Goal: Information Seeking & Learning: Understand process/instructions

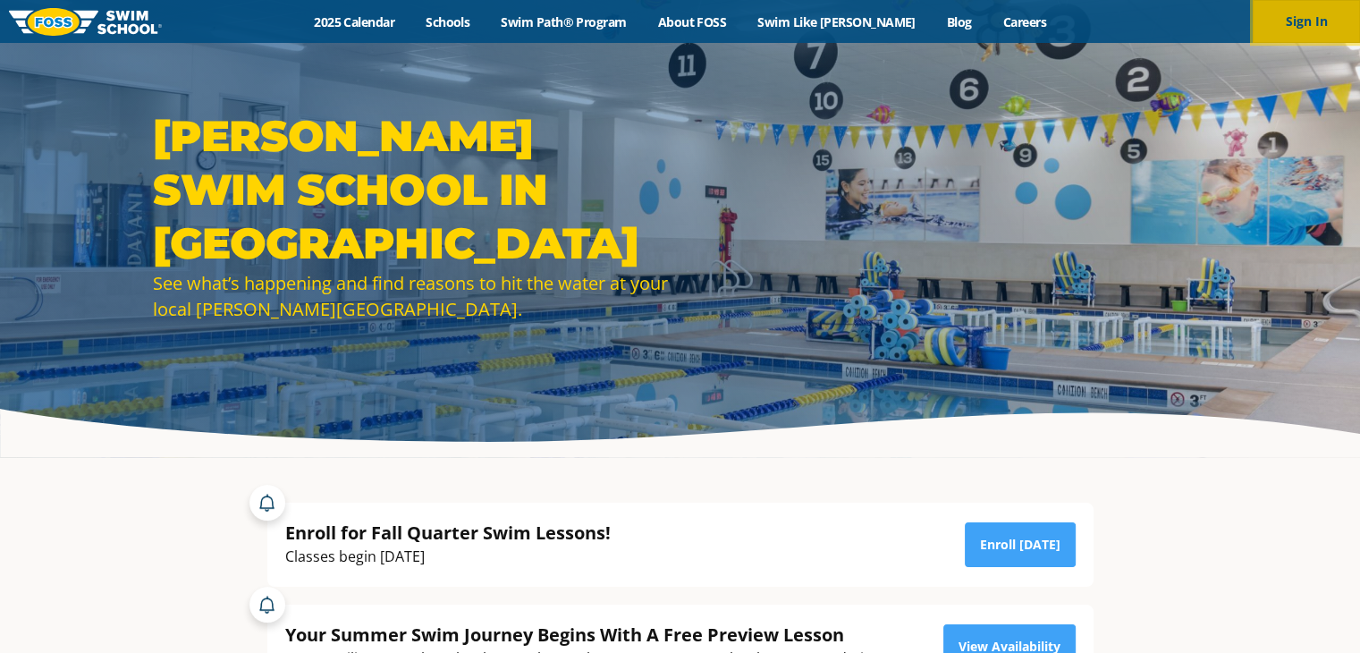
click at [1297, 32] on button "Sign In" at bounding box center [1306, 21] width 107 height 43
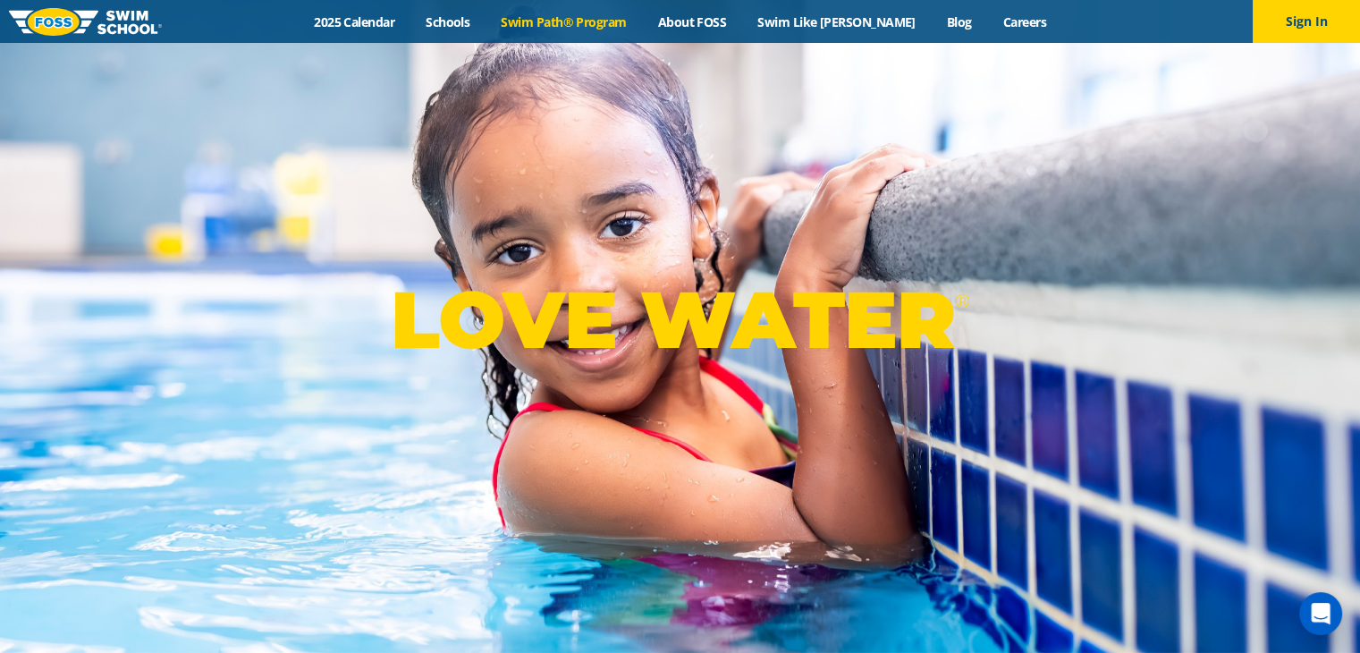
click at [571, 19] on link "Swim Path® Program" at bounding box center [563, 21] width 156 height 17
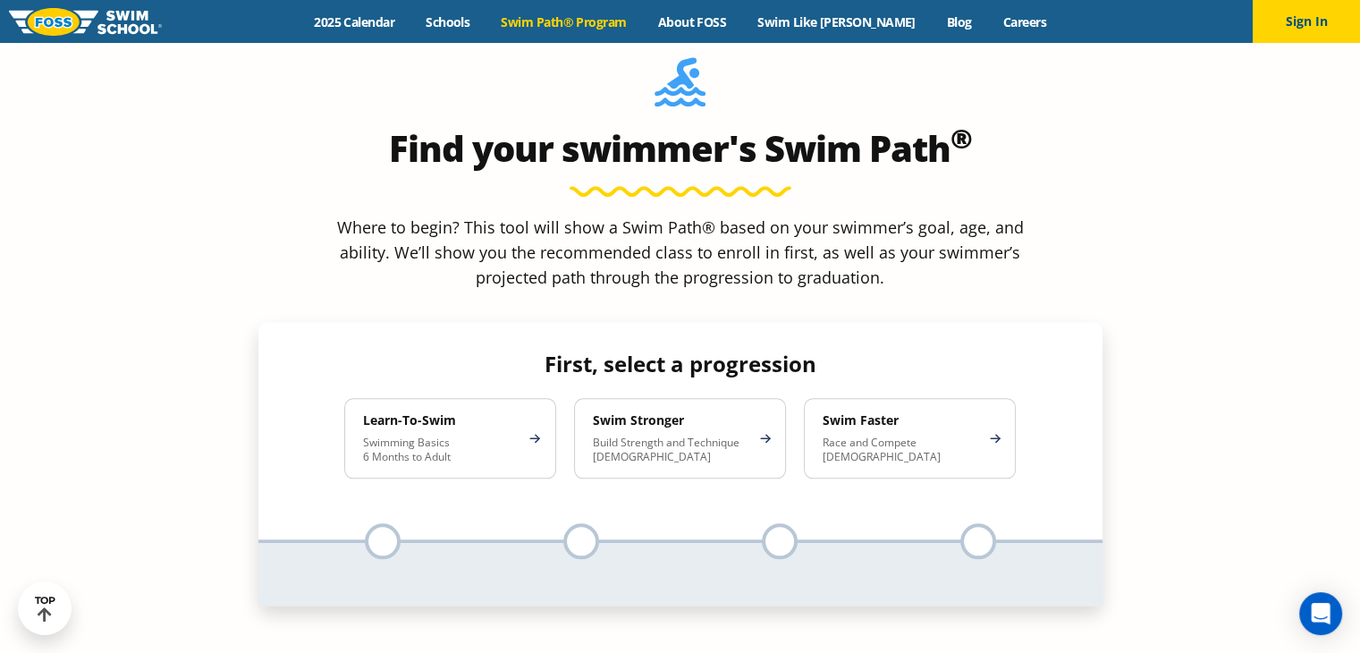
scroll to position [1618, 0]
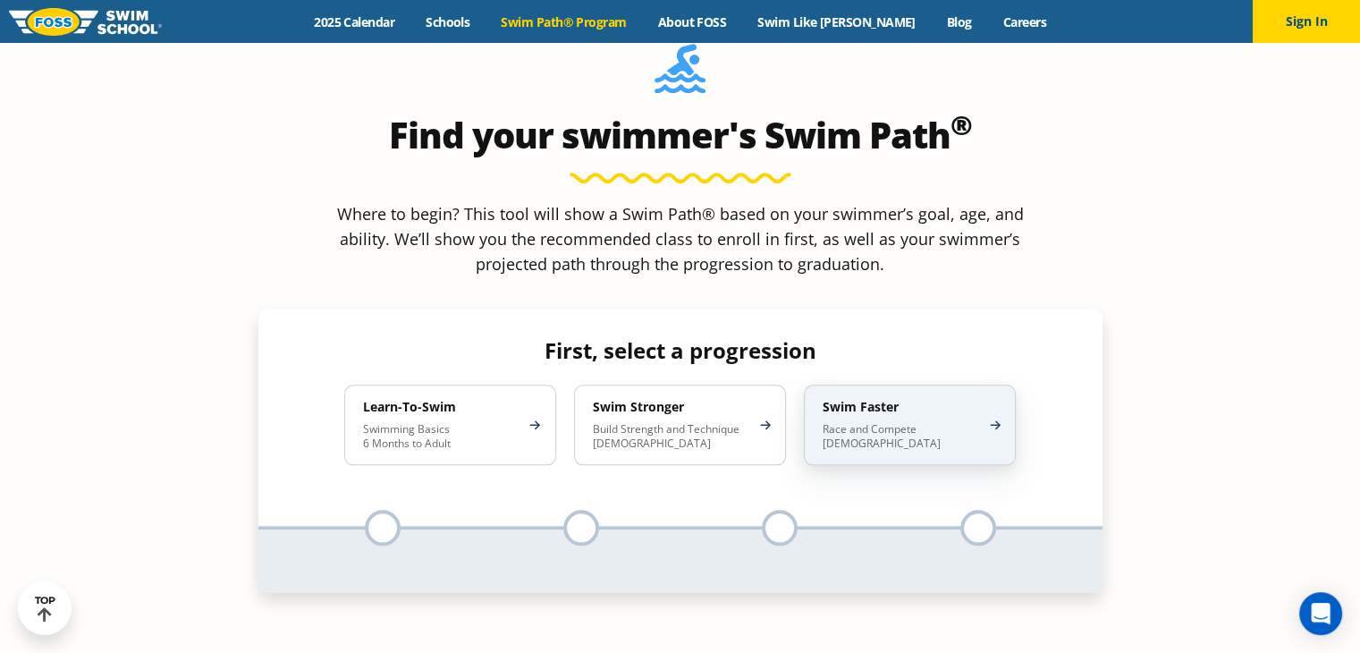
click at [895, 399] on h4 "Swim Faster" at bounding box center [901, 407] width 156 height 16
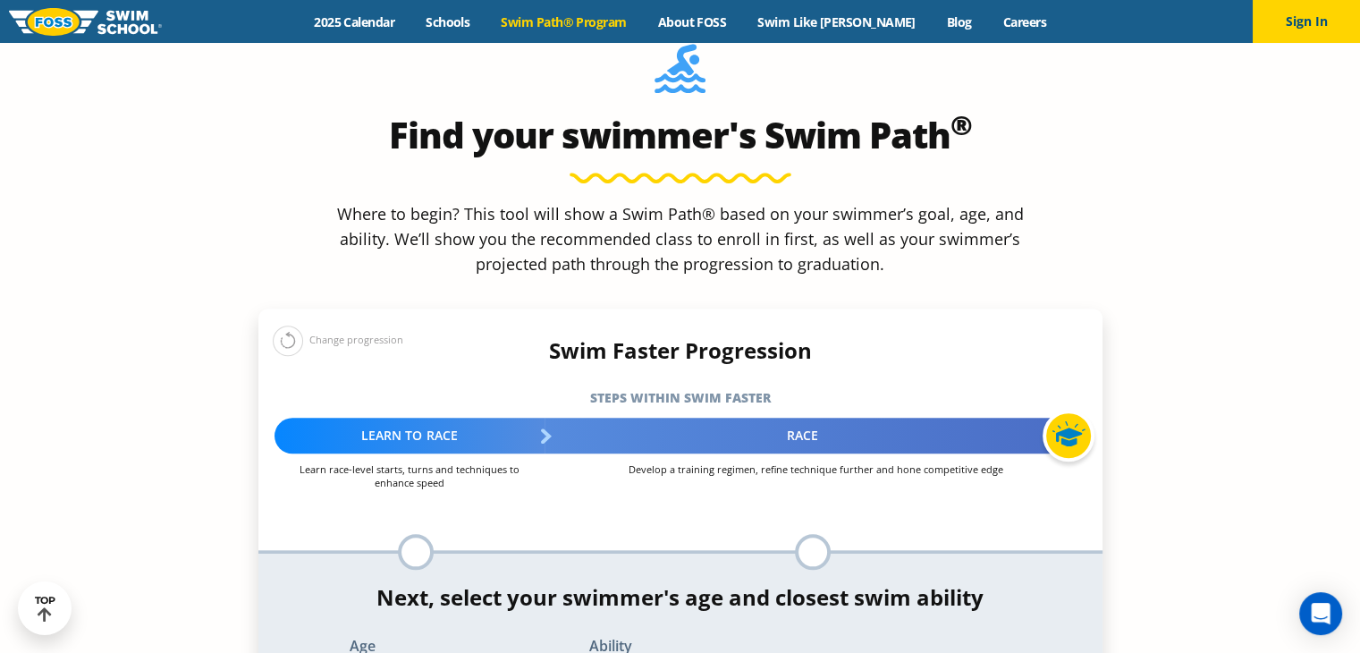
click at [587, 338] on div "Swim Faster Progression Steps within Swim Faster More about the Progression →" at bounding box center [680, 378] width 862 height 80
click at [291, 325] on button at bounding box center [288, 340] width 30 height 30
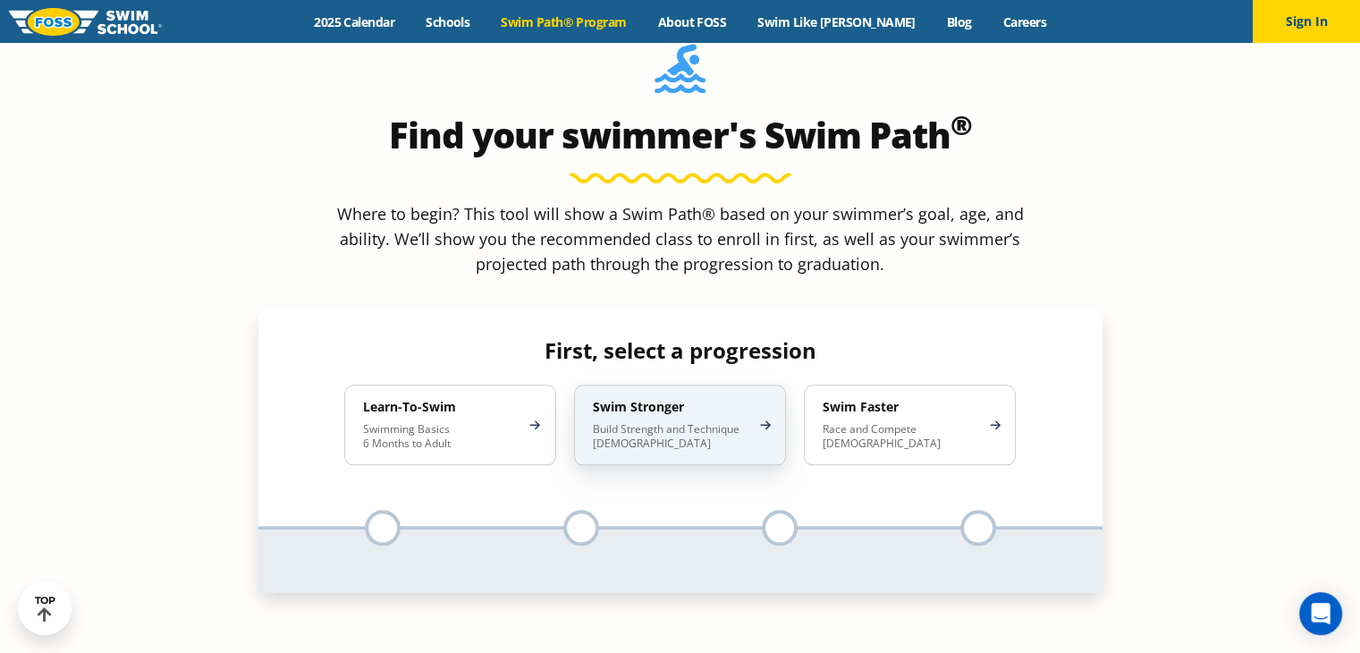
click at [695, 422] on p "Build Strength and Technique 5-13 Years Old" at bounding box center [671, 436] width 156 height 29
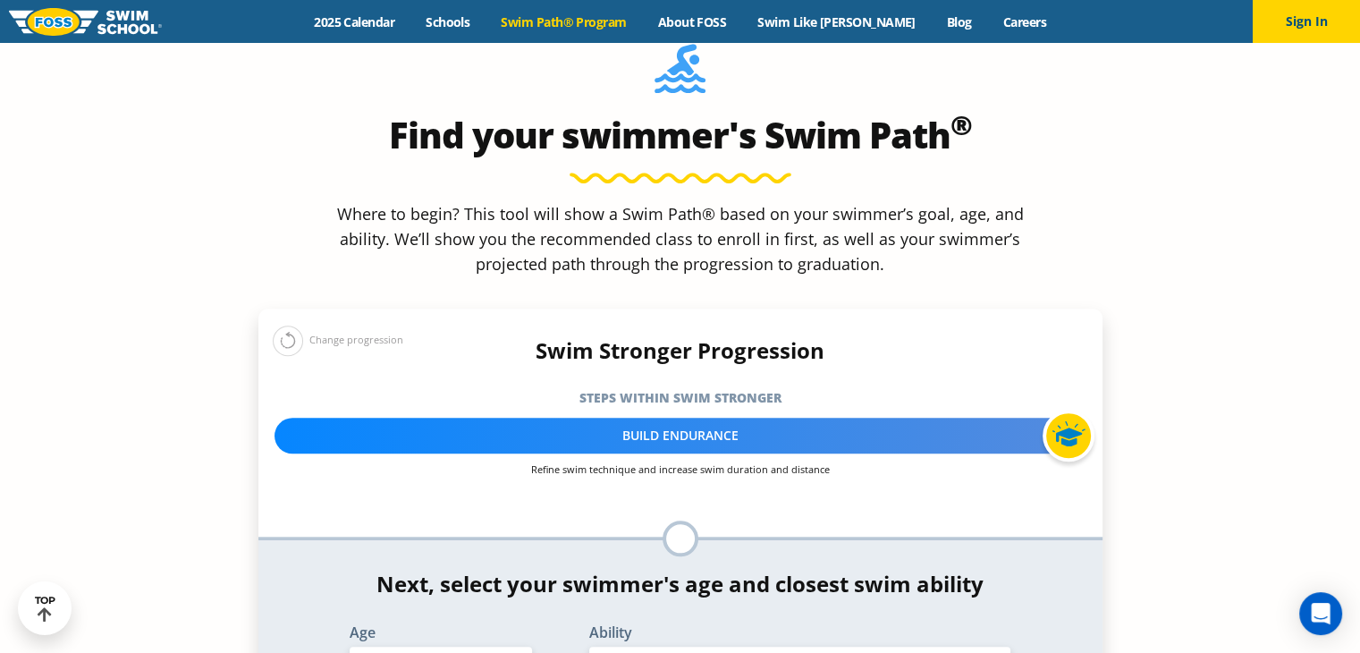
click at [953, 646] on select "Select Ability" at bounding box center [800, 665] width 422 height 38
click at [286, 325] on button at bounding box center [288, 340] width 30 height 30
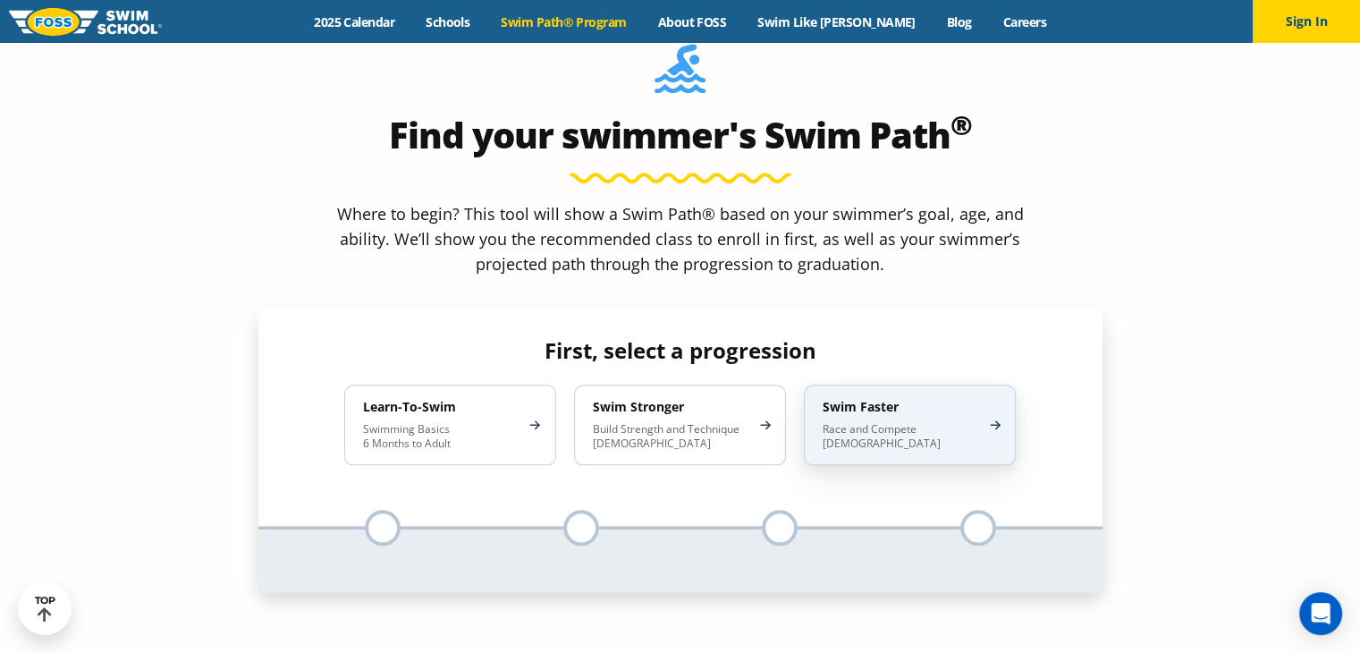
click at [939, 384] on div "Swim Faster Race and Compete 8-17 Years Old" at bounding box center [910, 424] width 212 height 80
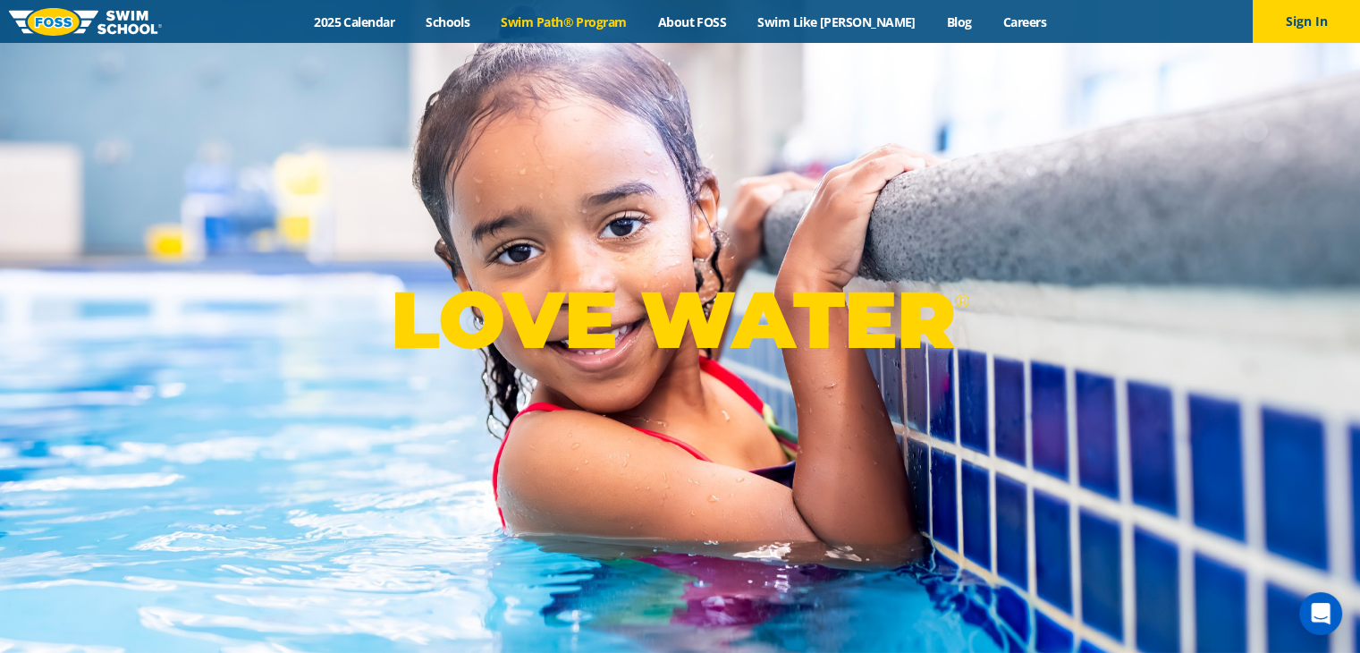
click at [578, 21] on link "Swim Path® Program" at bounding box center [563, 21] width 156 height 17
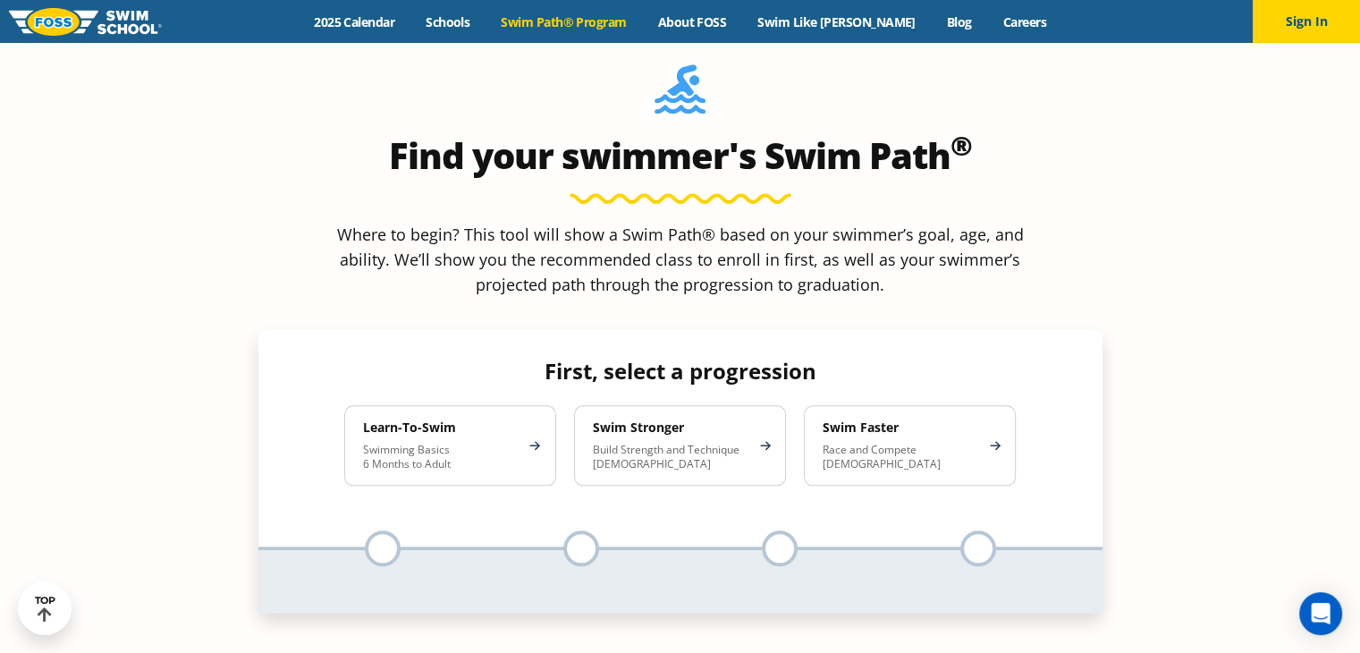
scroll to position [1584, 0]
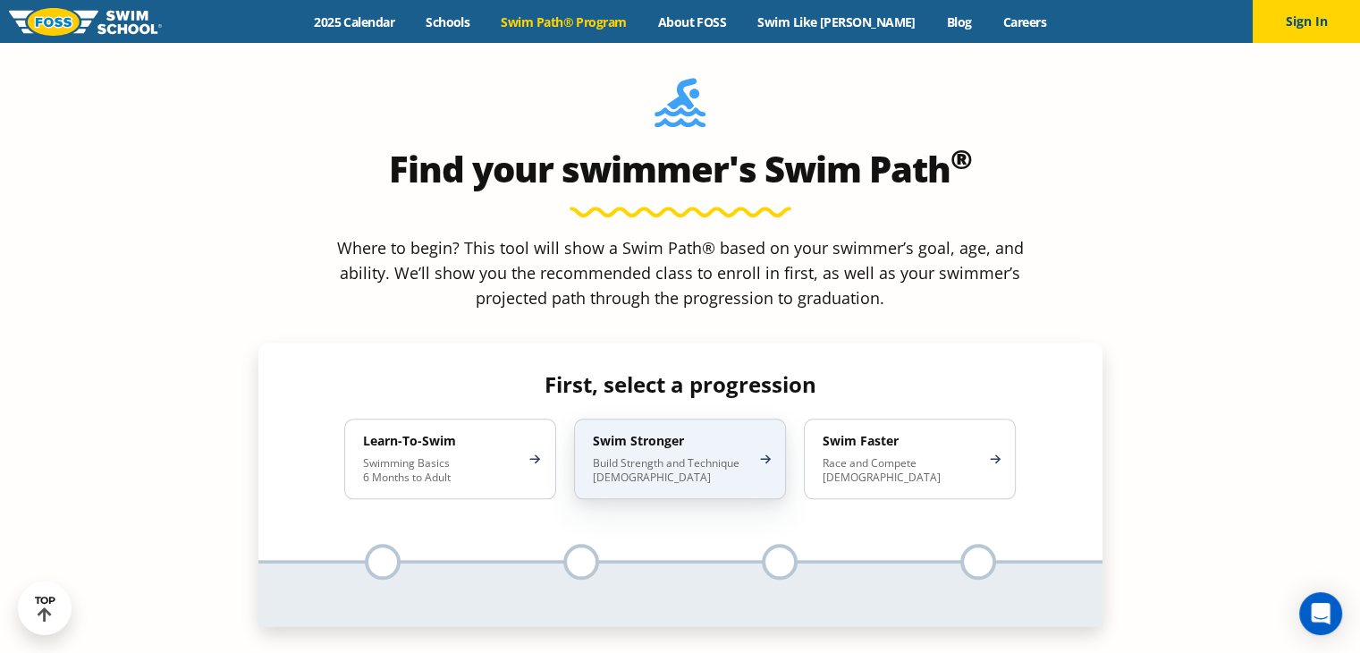
click at [691, 456] on p "Build Strength and Technique 5-13 Years Old" at bounding box center [671, 470] width 156 height 29
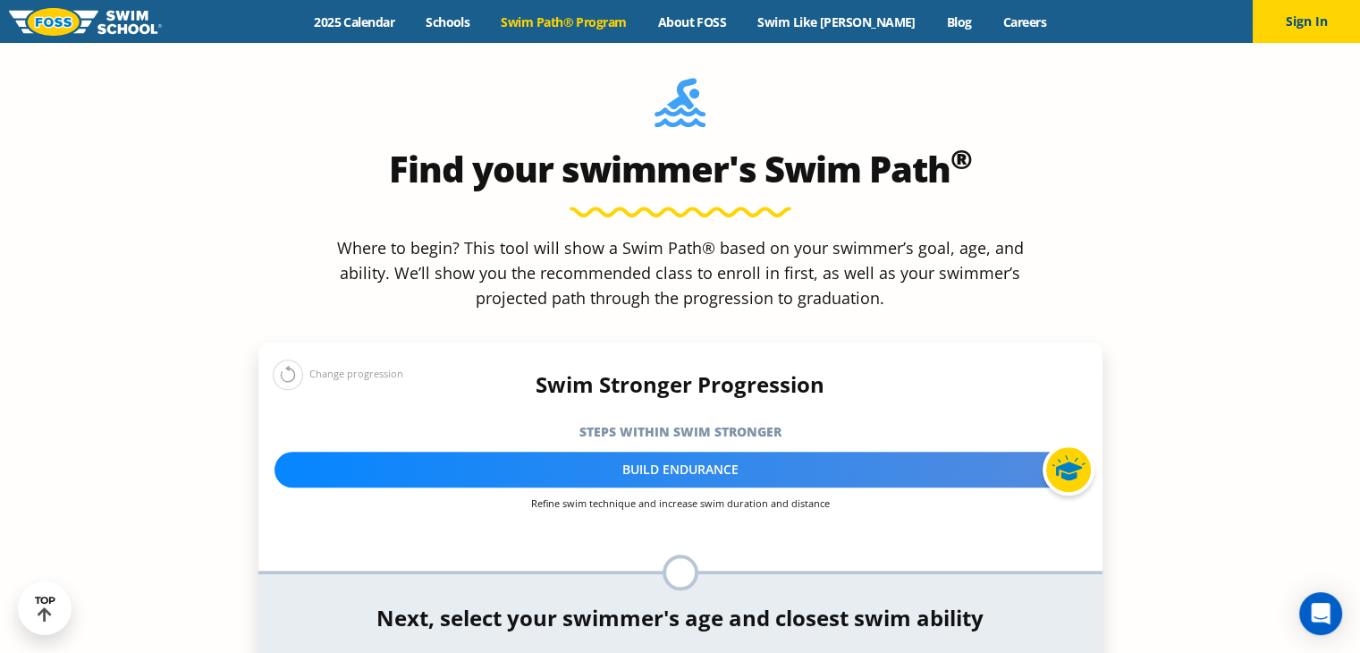
click at [596, 30] on div "Menu 2025 Calendar Schools Swim Path® Program About FOSS Swim Like Regan Blog C…" at bounding box center [680, 21] width 1360 height 43
click at [584, 19] on link "Swim Path® Program" at bounding box center [563, 21] width 156 height 17
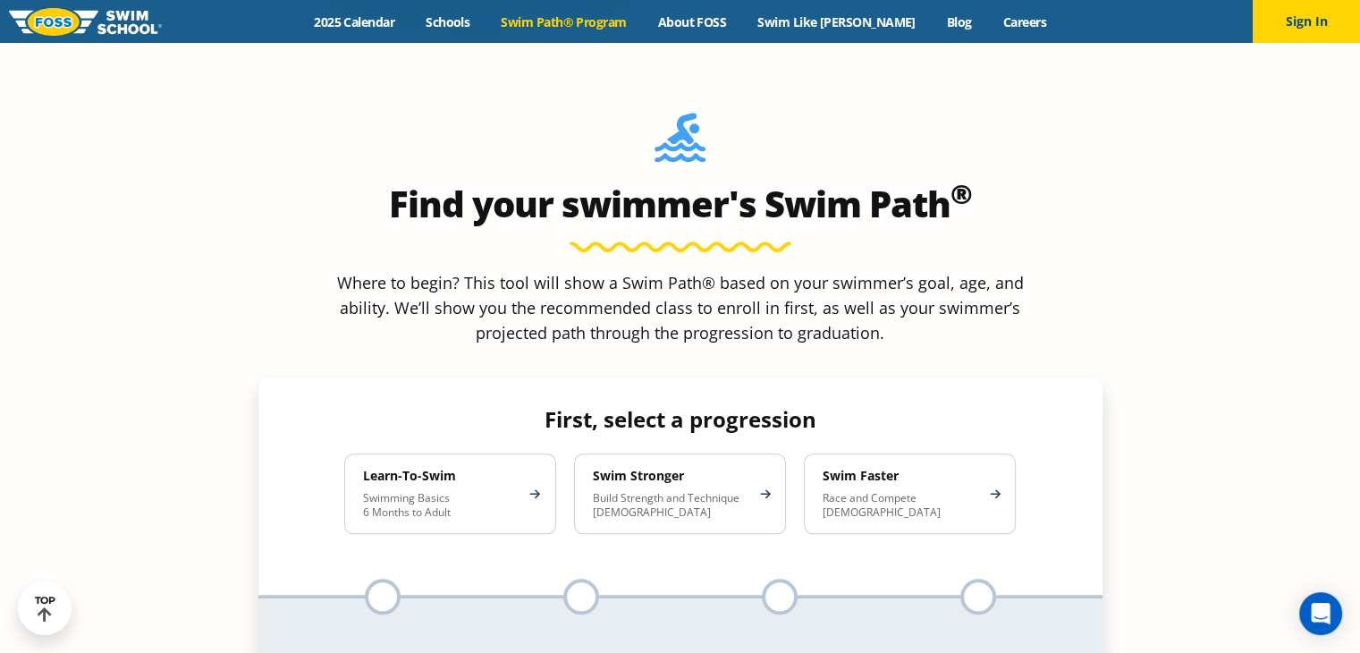
scroll to position [1557, 0]
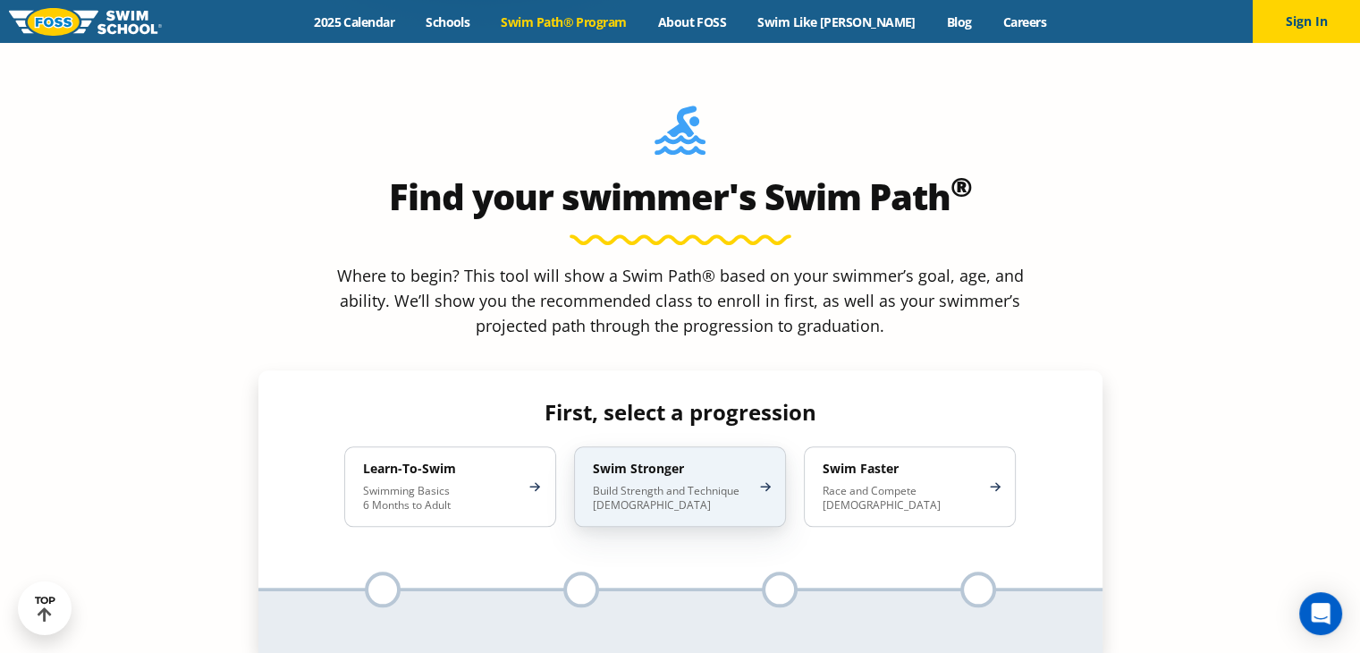
click at [671, 446] on div "Swim Stronger Build Strength and Technique [DEMOGRAPHIC_DATA]" at bounding box center [680, 486] width 212 height 80
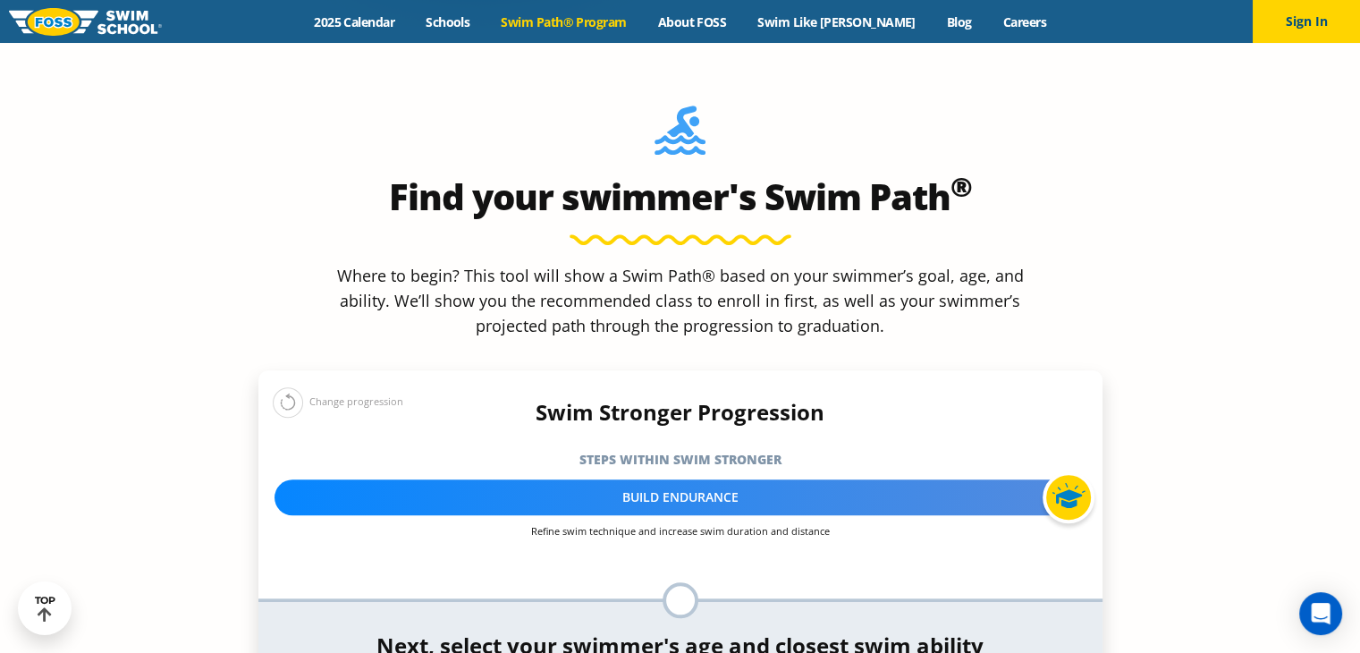
click at [753, 479] on div "Build Endurance" at bounding box center [680, 497] width 812 height 36
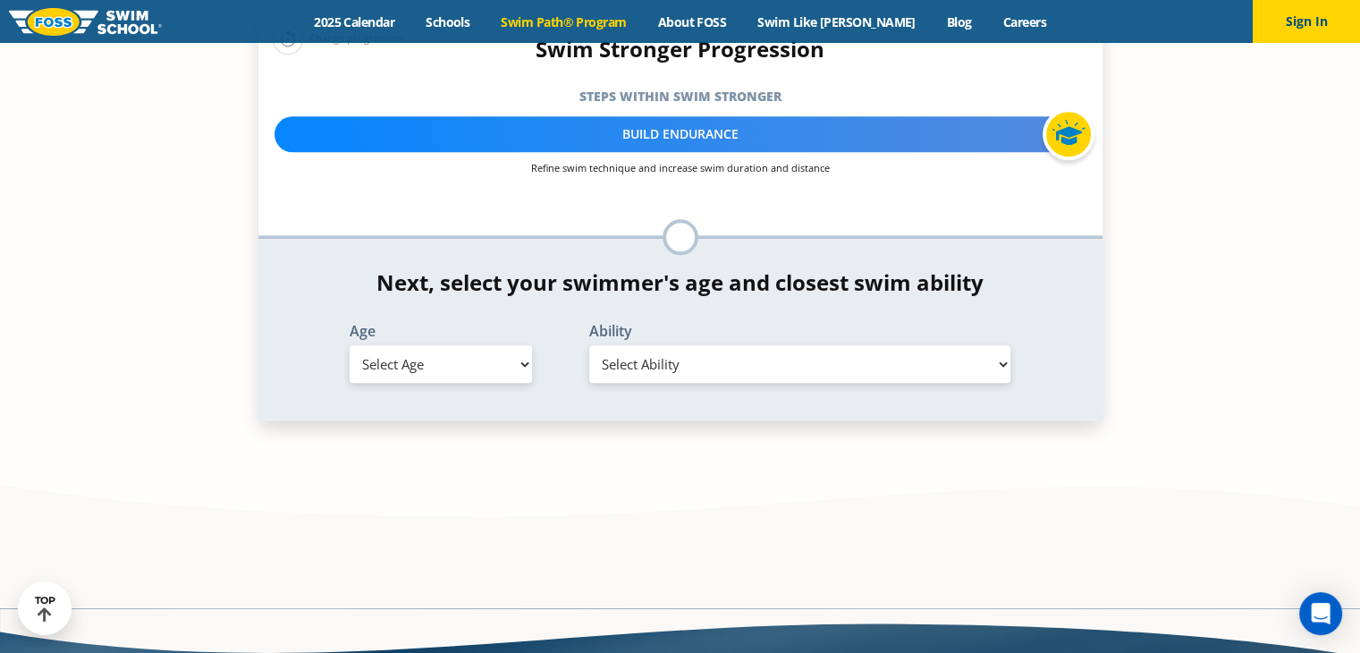
scroll to position [1947, 0]
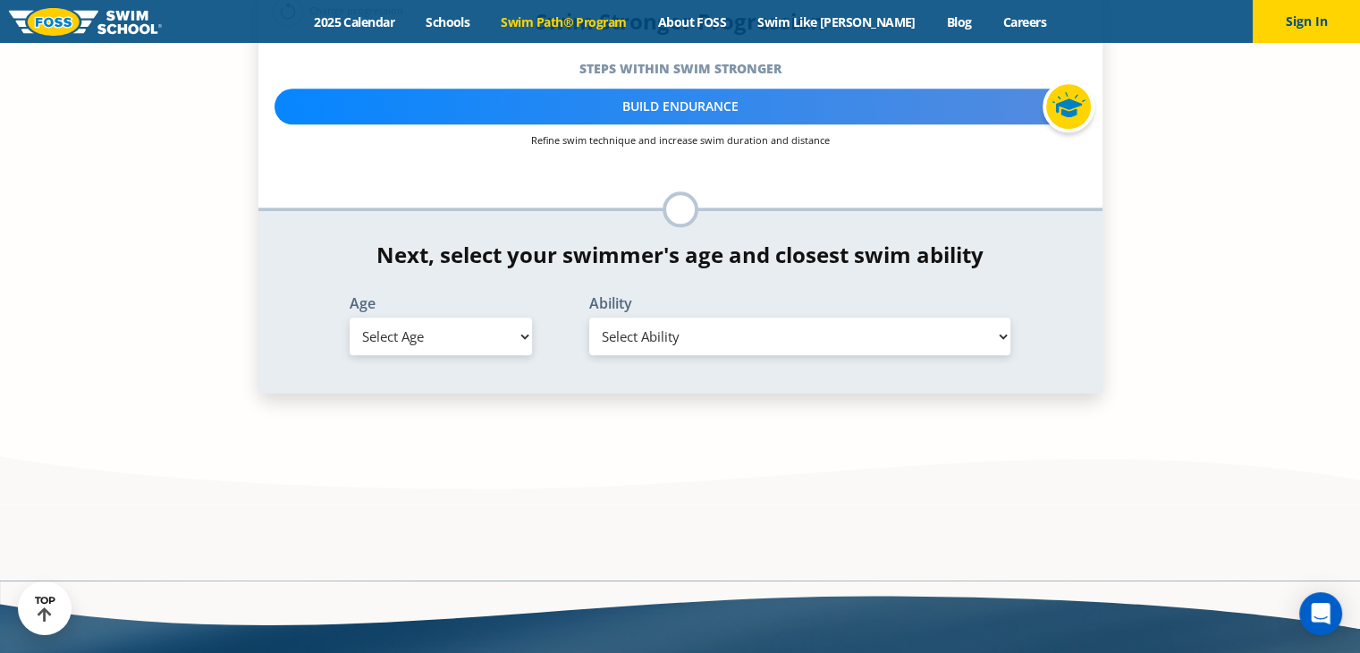
click at [502, 317] on select "Select Age [DEMOGRAPHIC_DATA] months - 1 year 1 year 2 years 3 years 4 years 5 …" at bounding box center [441, 336] width 182 height 38
select select "8-years"
click at [350, 317] on select "Select Age [DEMOGRAPHIC_DATA] months - 1 year 1 year 2 years 3 years 4 years 5 …" at bounding box center [441, 336] width 182 height 38
click at [778, 317] on select "Select Ability First in-water experience When in the water, reliant on a life j…" at bounding box center [800, 336] width 422 height 38
click at [1233, 112] on section "Find your swimmer's Swim Path ® Where to begin? This tool will show a Swim Path…" at bounding box center [680, 78] width 1360 height 852
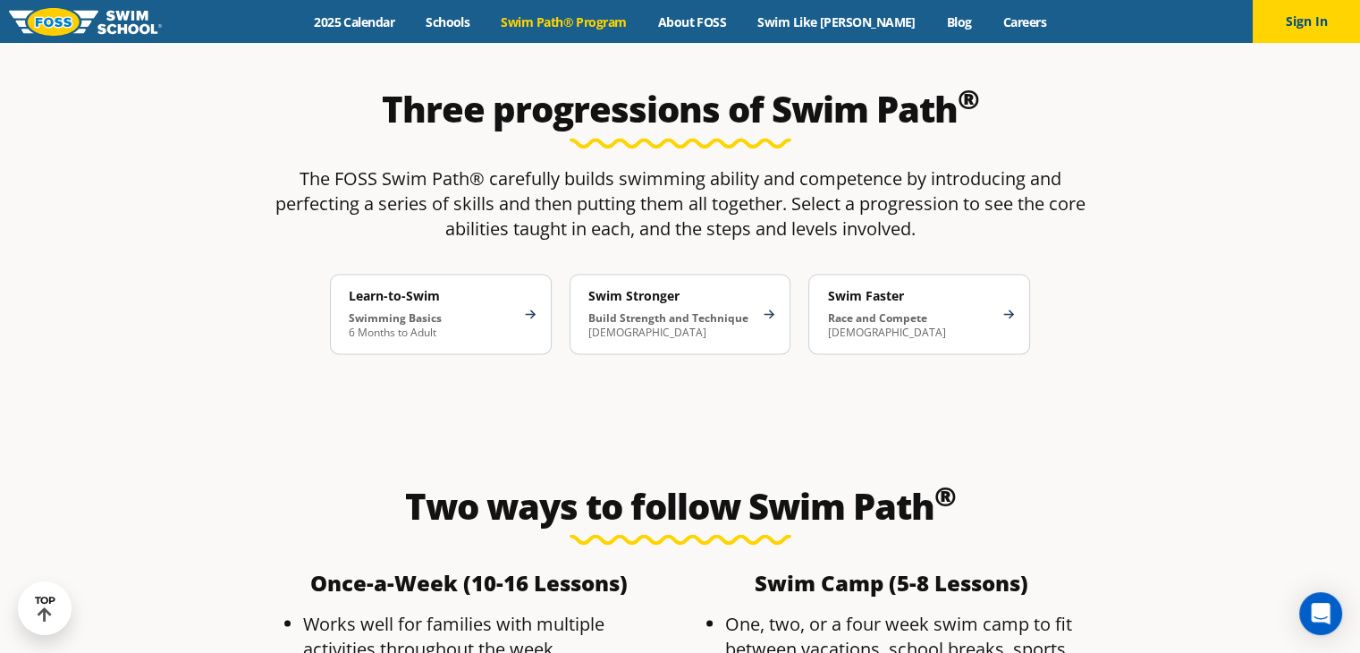
scroll to position [1883, 0]
